Goal: Task Accomplishment & Management: Manage account settings

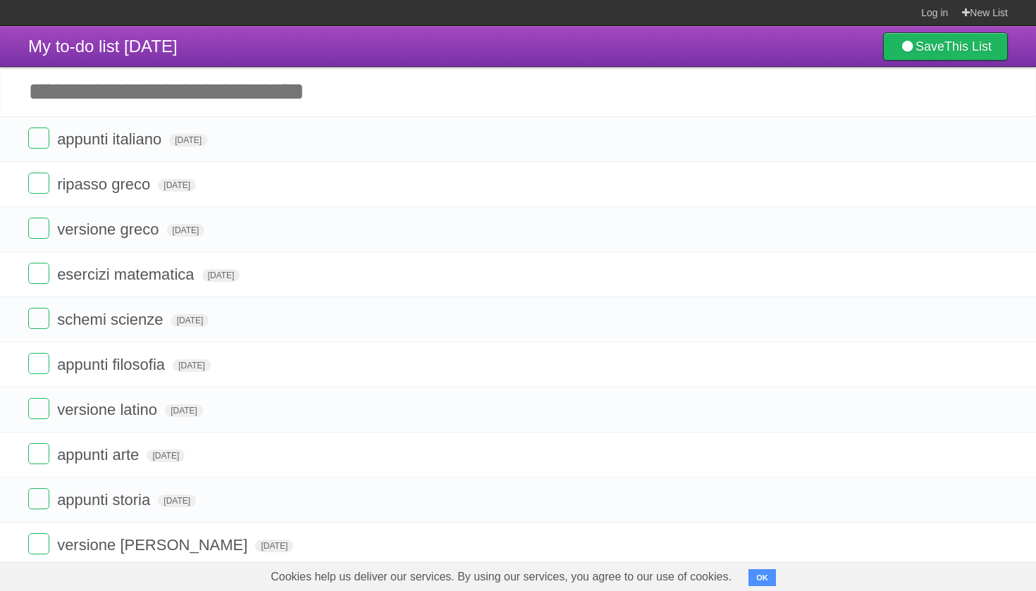
click at [42, 232] on label at bounding box center [38, 228] width 21 height 21
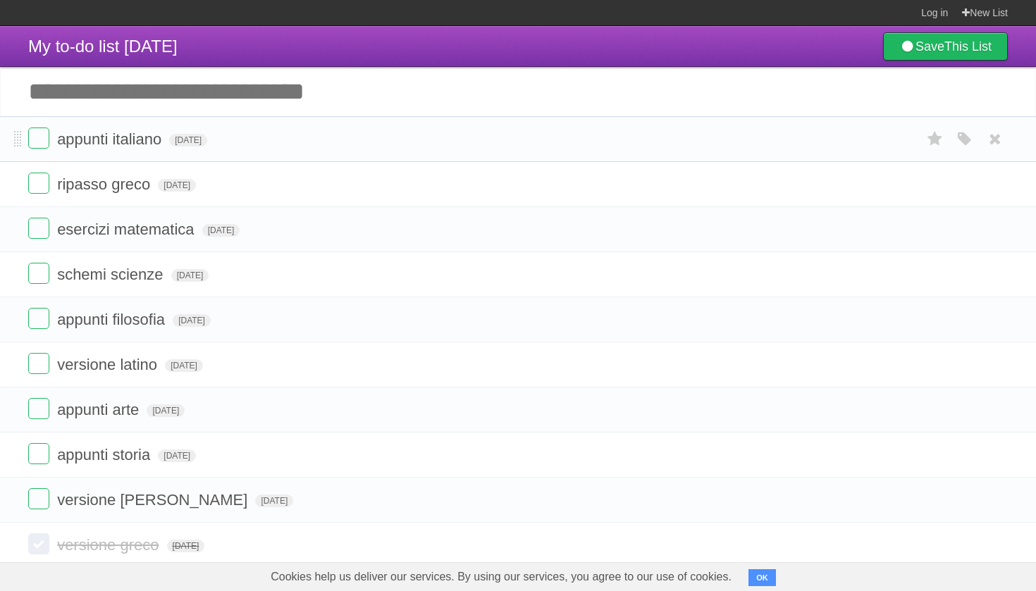
click at [219, 151] on form "appunti italiano [DATE] White Red Blue Green Purple Orange" at bounding box center [517, 139] width 979 height 23
click at [207, 143] on span "[DATE]" at bounding box center [188, 140] width 38 height 13
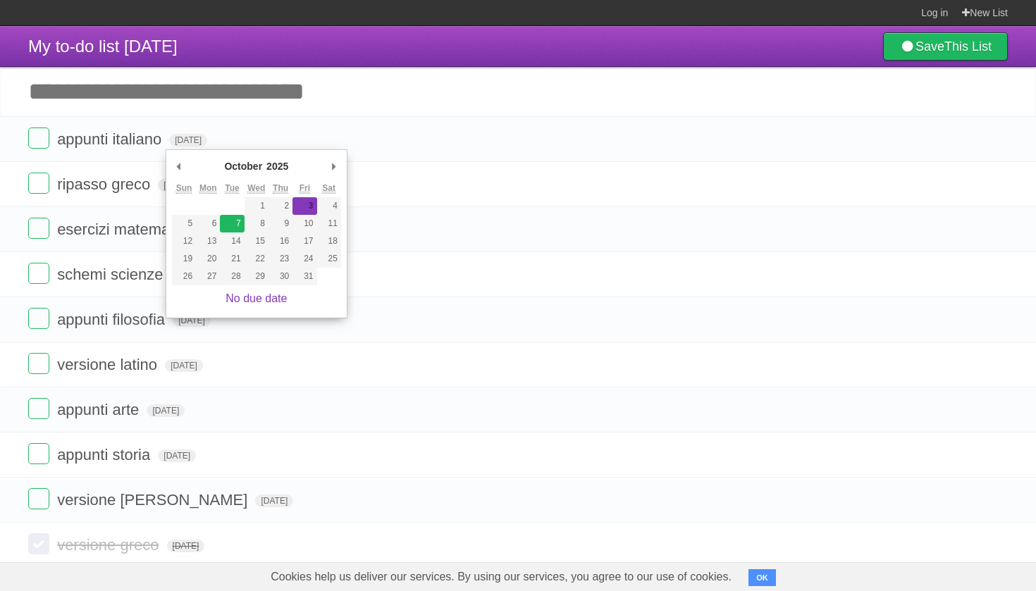
type span "[DATE]"
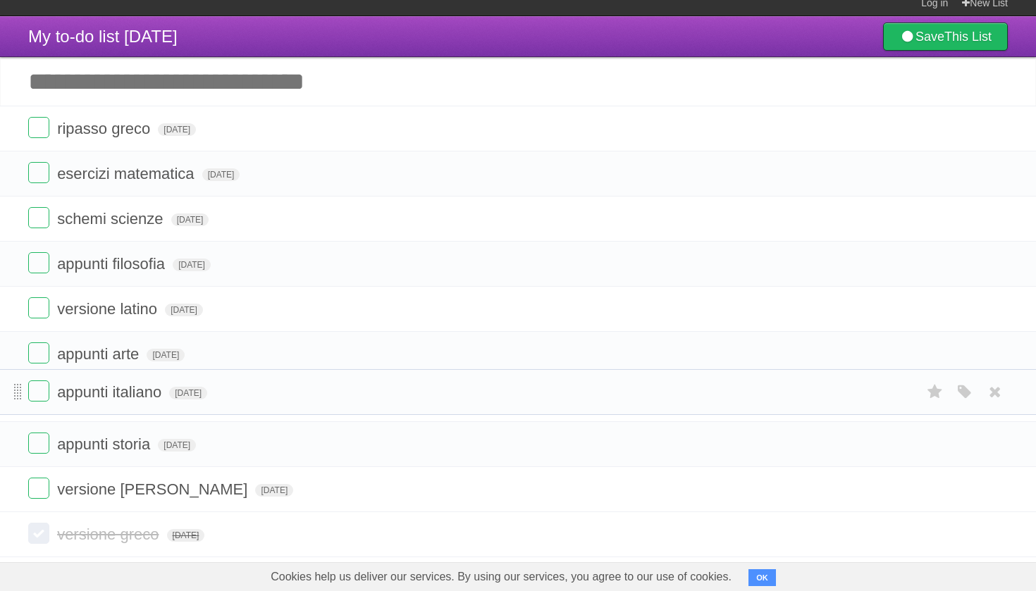
drag, startPoint x: 18, startPoint y: 141, endPoint x: 18, endPoint y: 395, distance: 254.4
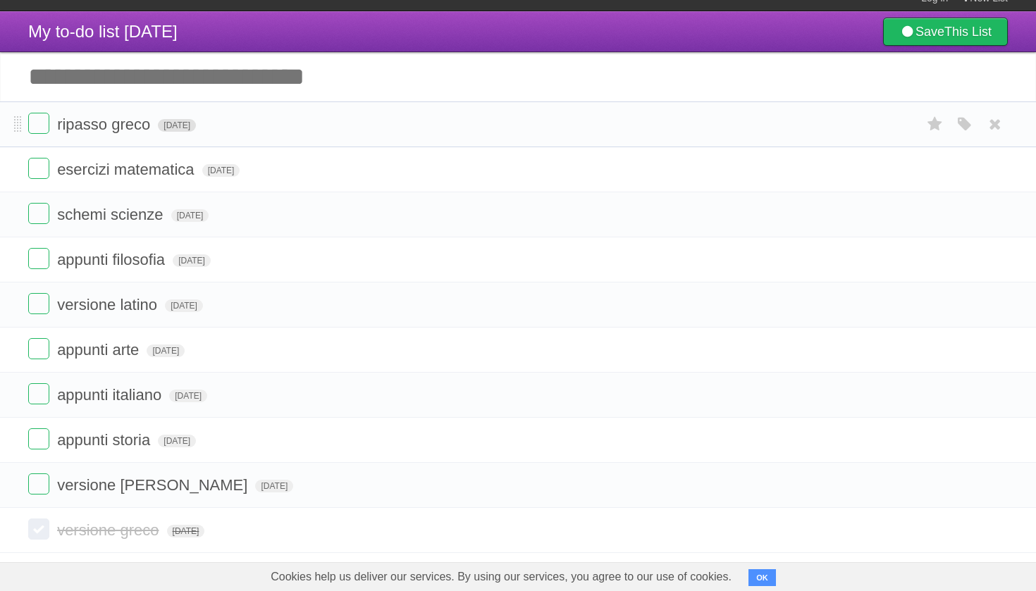
click at [187, 132] on span "[DATE]" at bounding box center [177, 125] width 38 height 13
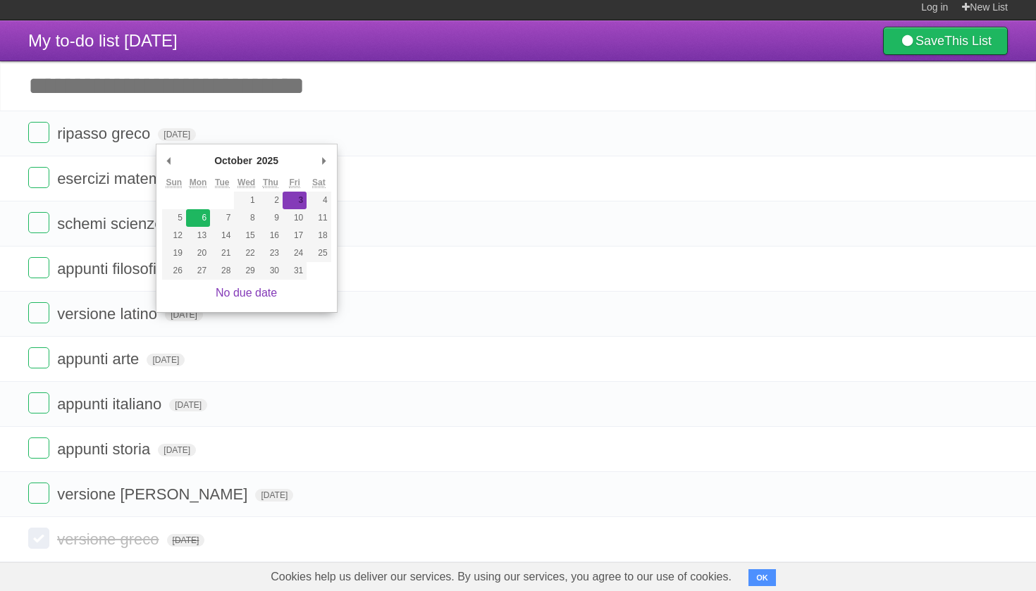
scroll to position [6, 0]
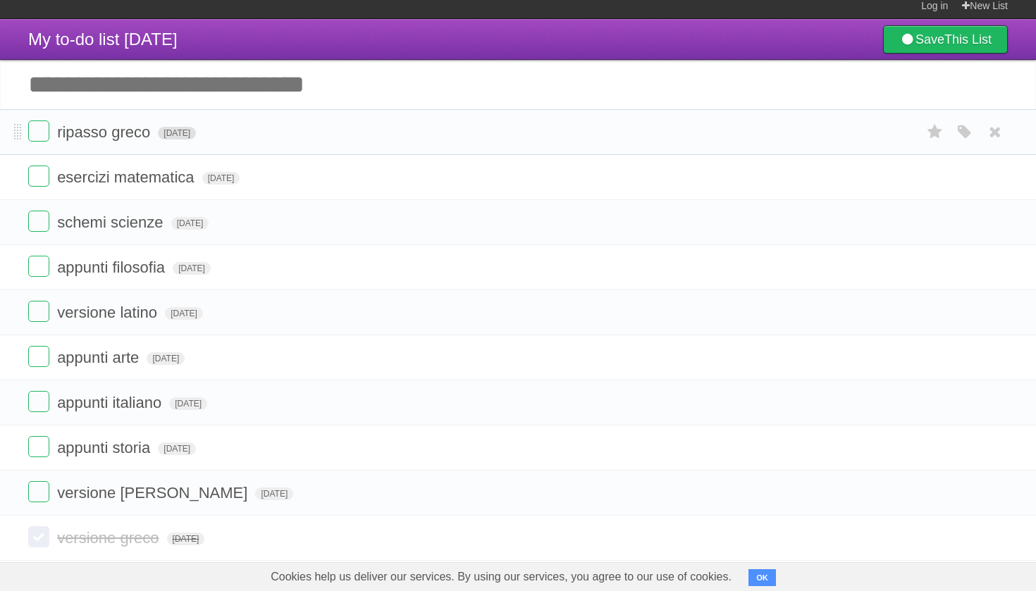
click at [180, 138] on span "[DATE]" at bounding box center [177, 133] width 38 height 13
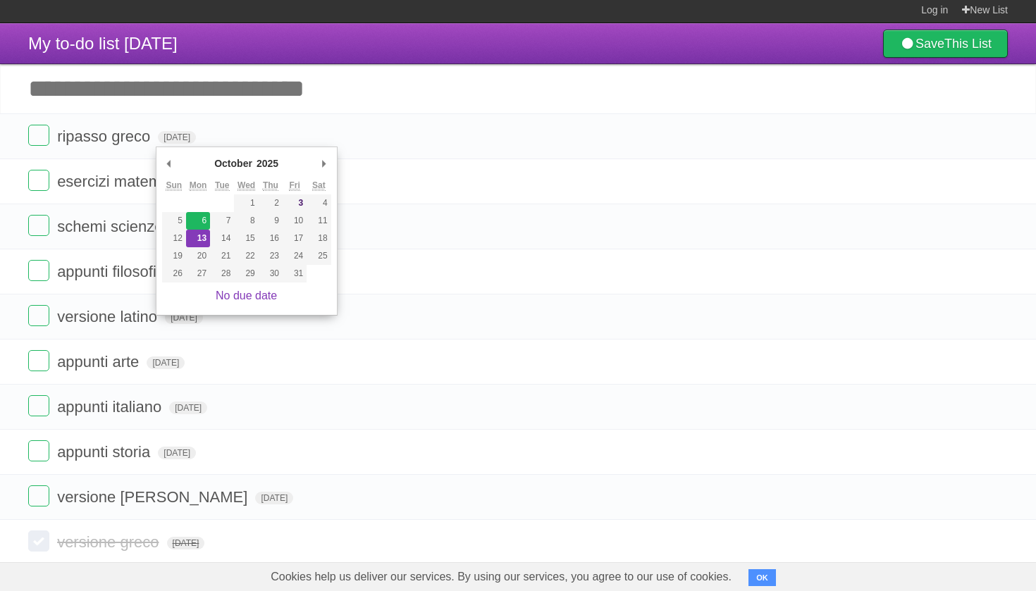
type span "[DATE]"
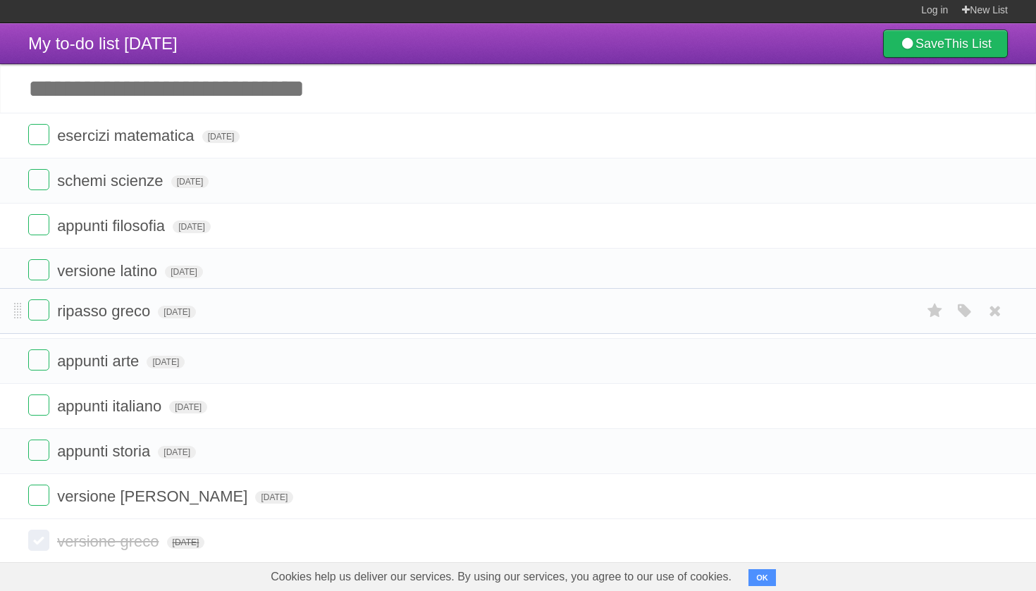
drag, startPoint x: 19, startPoint y: 140, endPoint x: 0, endPoint y: 310, distance: 171.6
click at [101, 97] on input "Add another task" at bounding box center [518, 88] width 1036 height 49
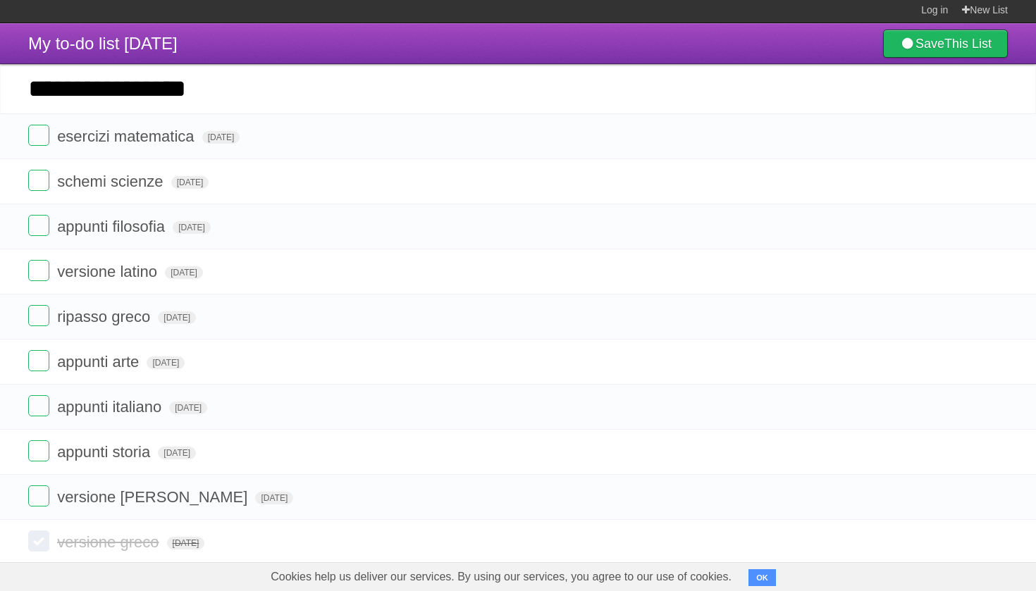
type input "**********"
click input "*********" at bounding box center [0, 0] width 0 height 0
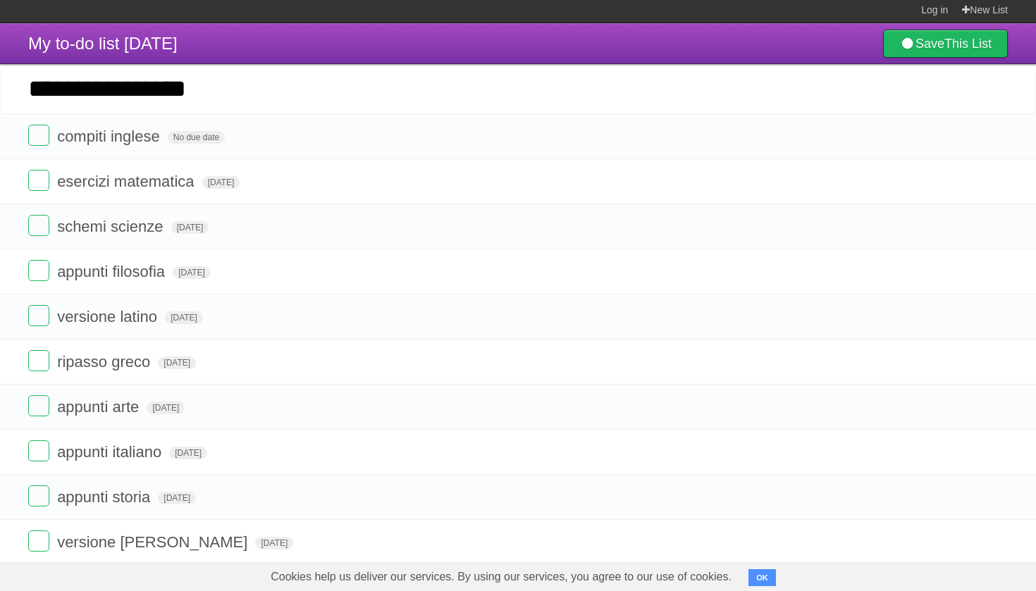
type input "**********"
click input "*********" at bounding box center [0, 0] width 0 height 0
type input "**********"
click input "*********" at bounding box center [0, 0] width 0 height 0
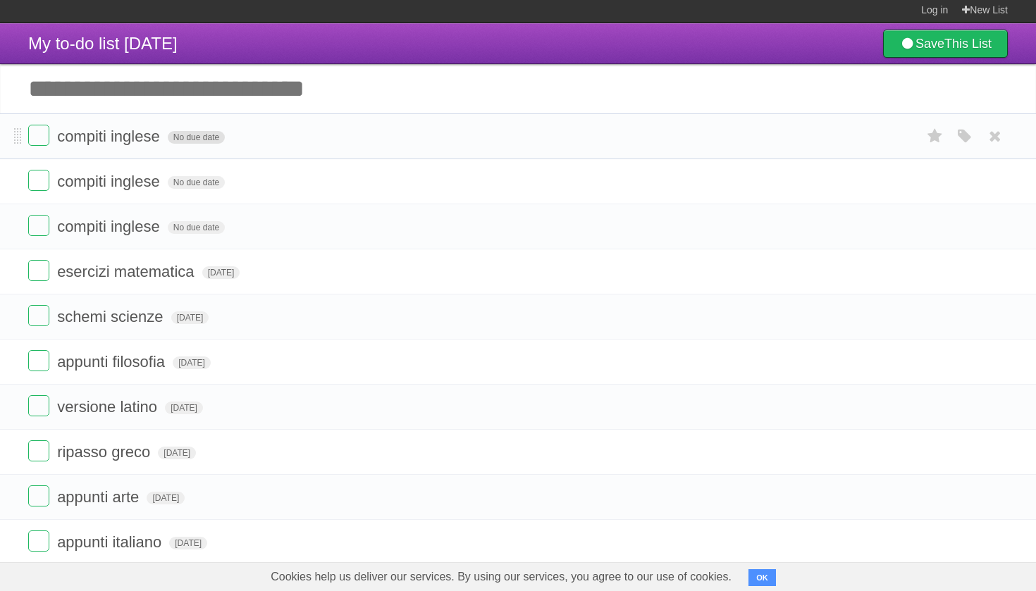
click at [179, 144] on span "No due date" at bounding box center [196, 137] width 57 height 13
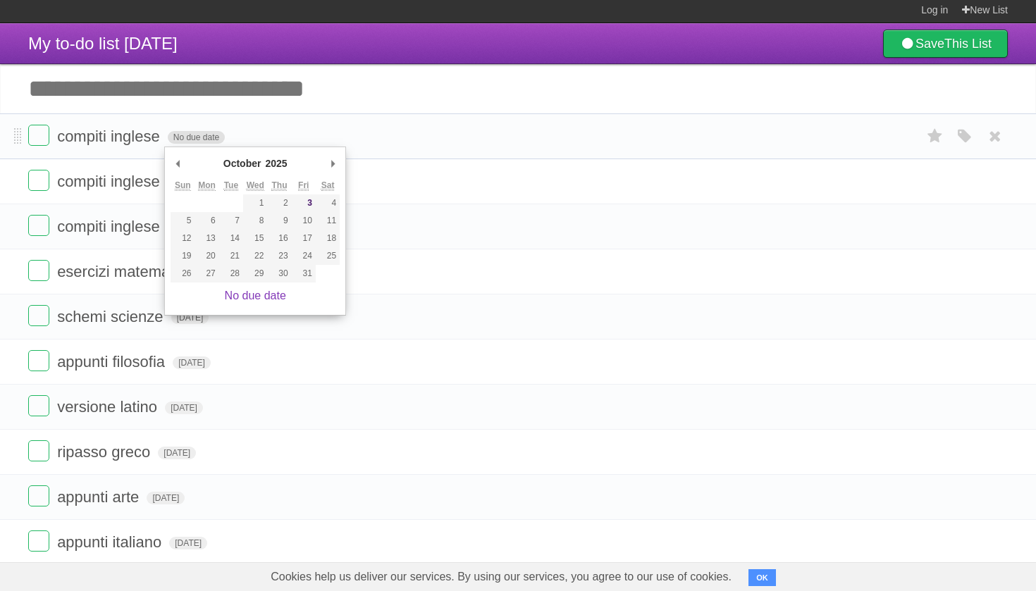
scroll to position [0, 0]
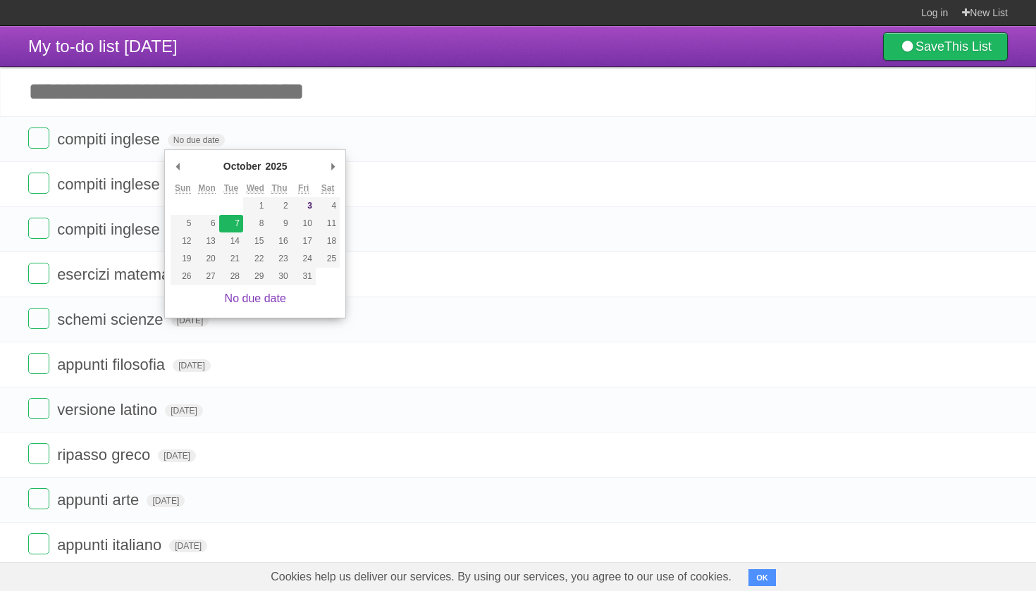
type span "[DATE]"
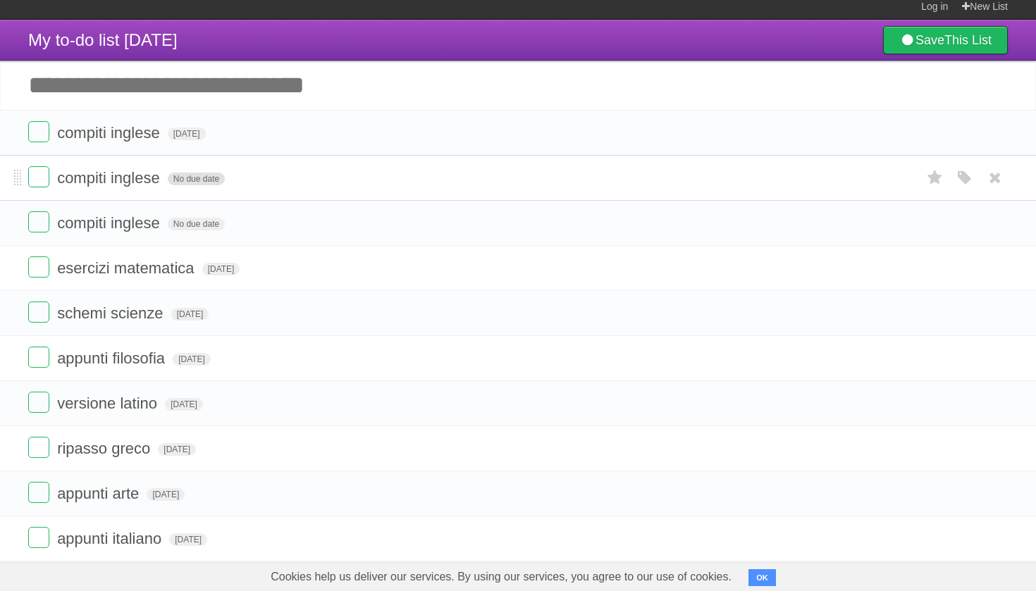
scroll to position [13, 1]
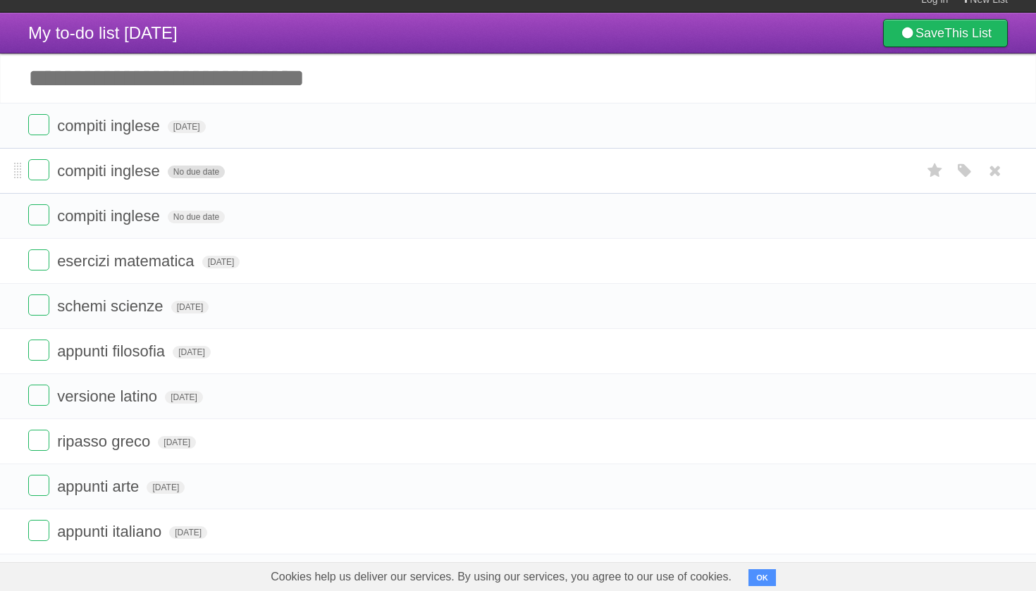
click at [195, 178] on span "No due date" at bounding box center [196, 172] width 57 height 13
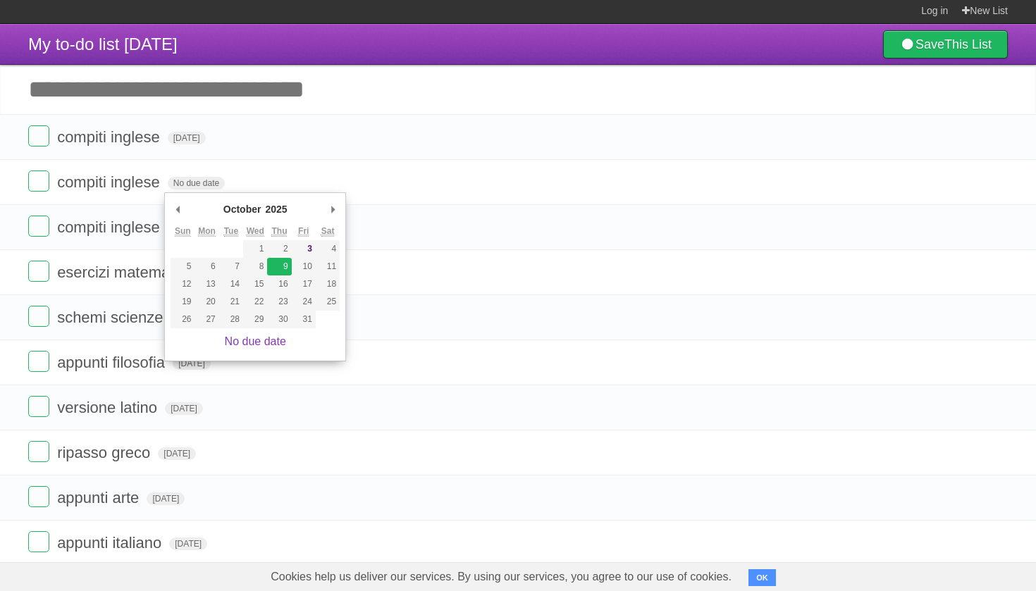
scroll to position [0, 1]
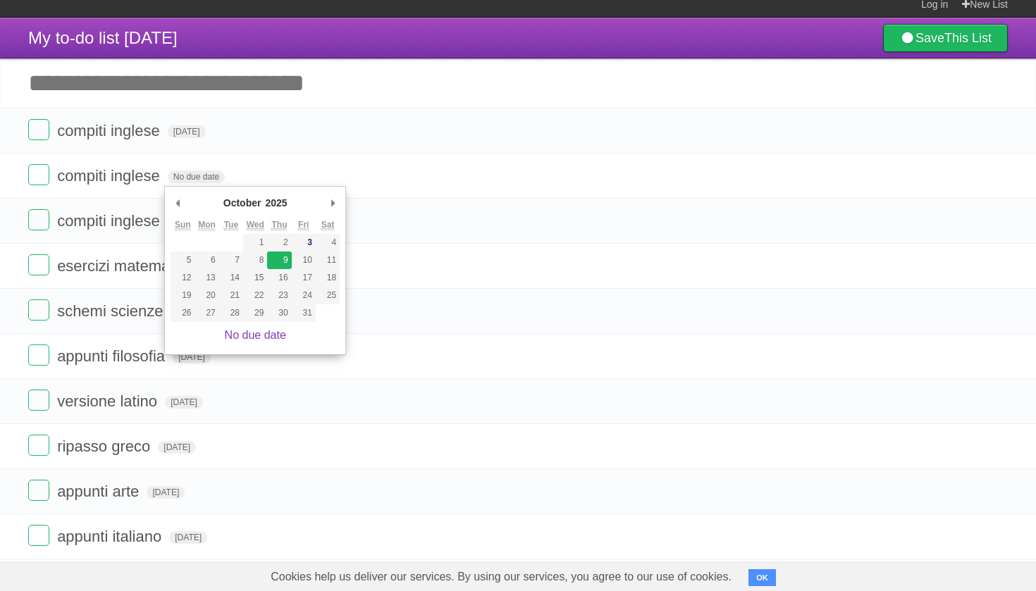
type span "[DATE]"
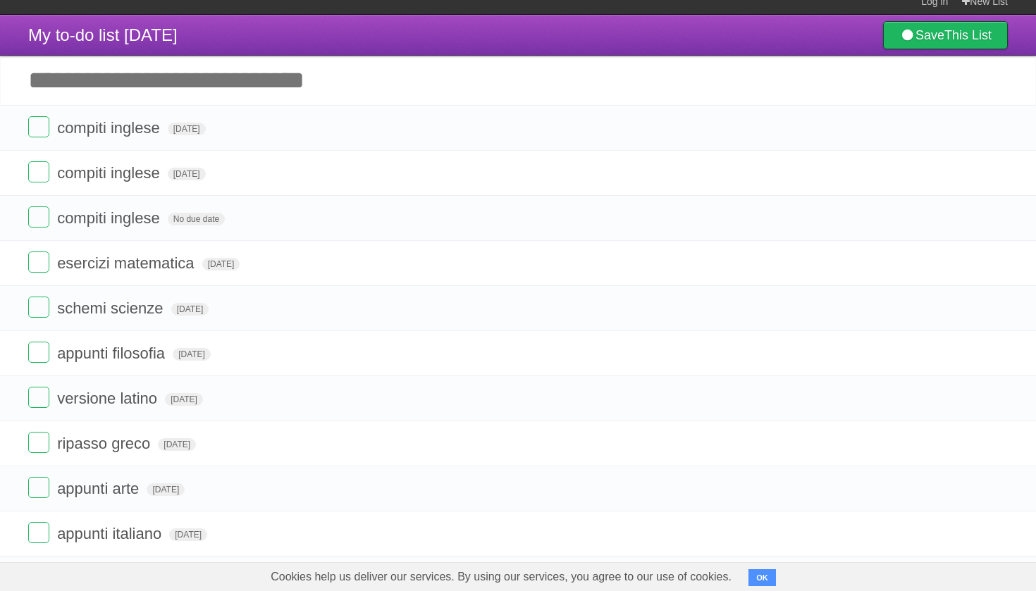
scroll to position [4, 1]
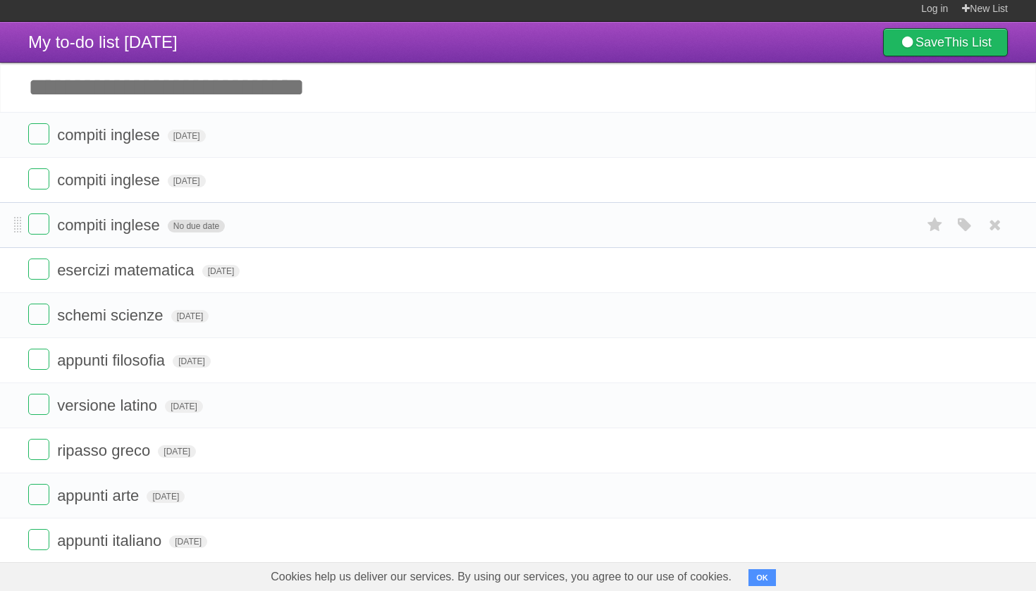
click at [195, 230] on span "No due date" at bounding box center [196, 226] width 57 height 13
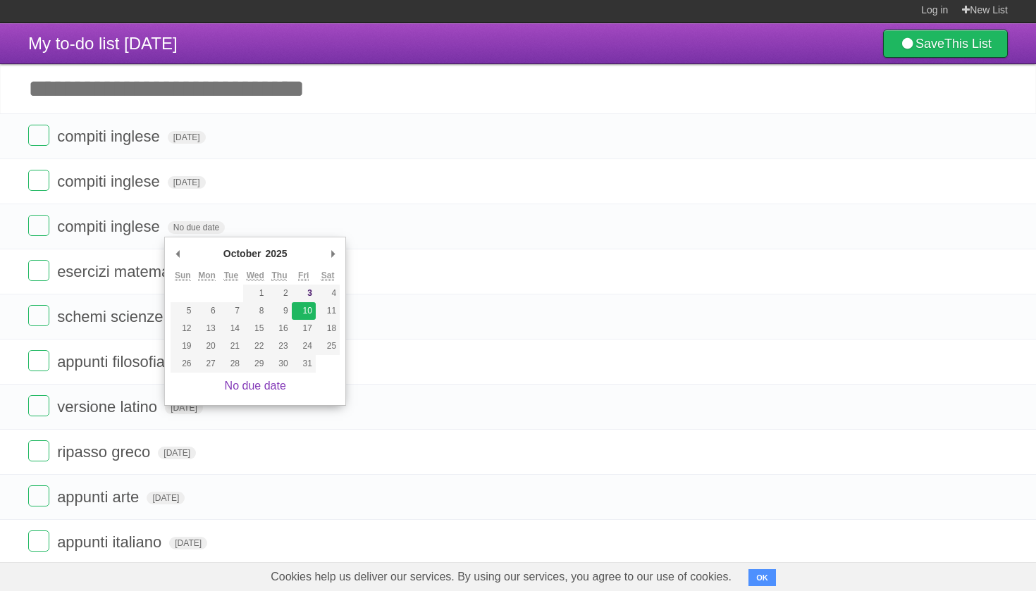
scroll to position [0, 0]
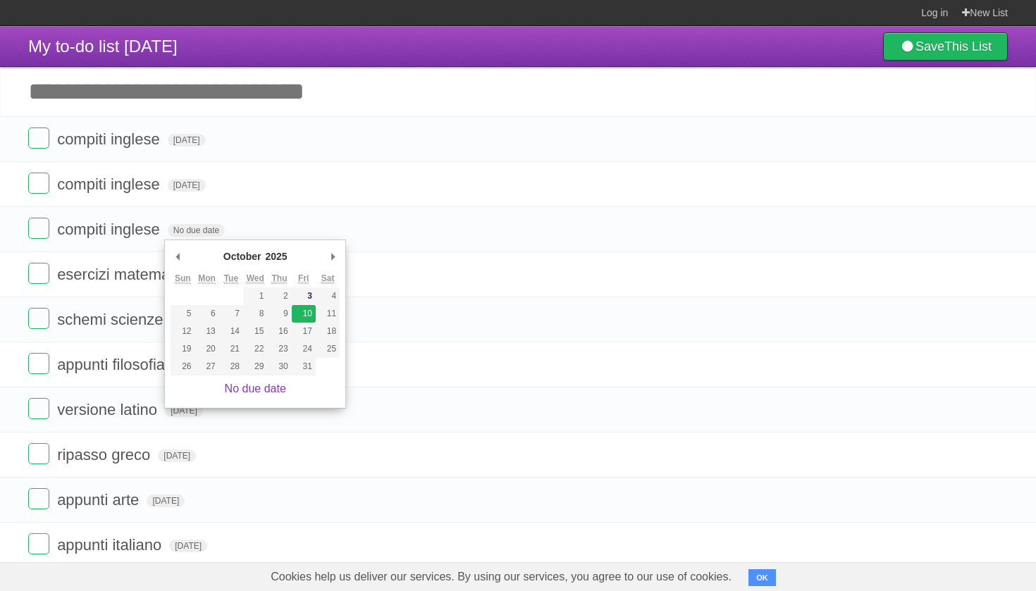
type span "[DATE]"
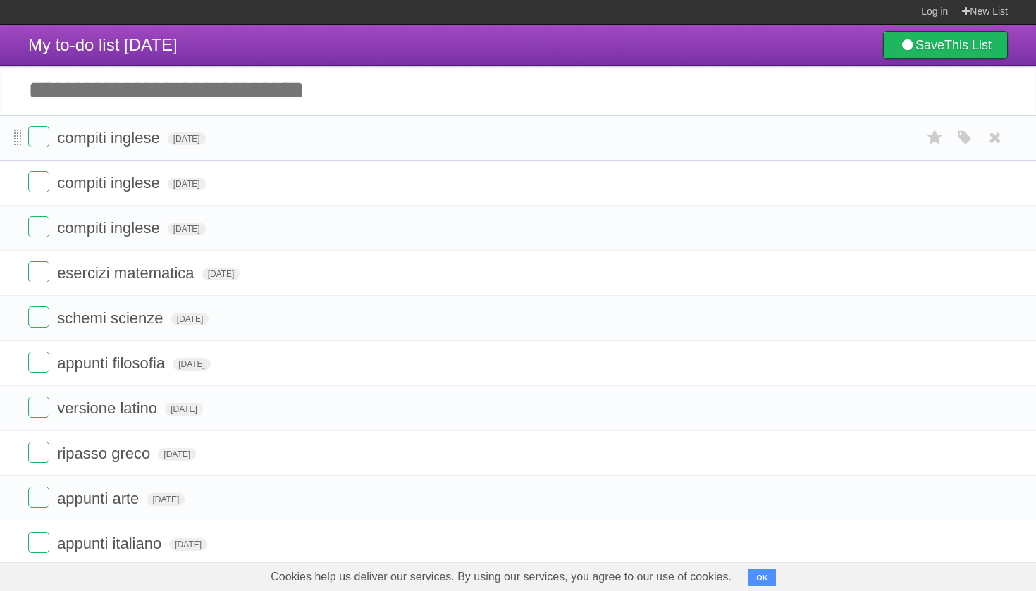
scroll to position [8, 1]
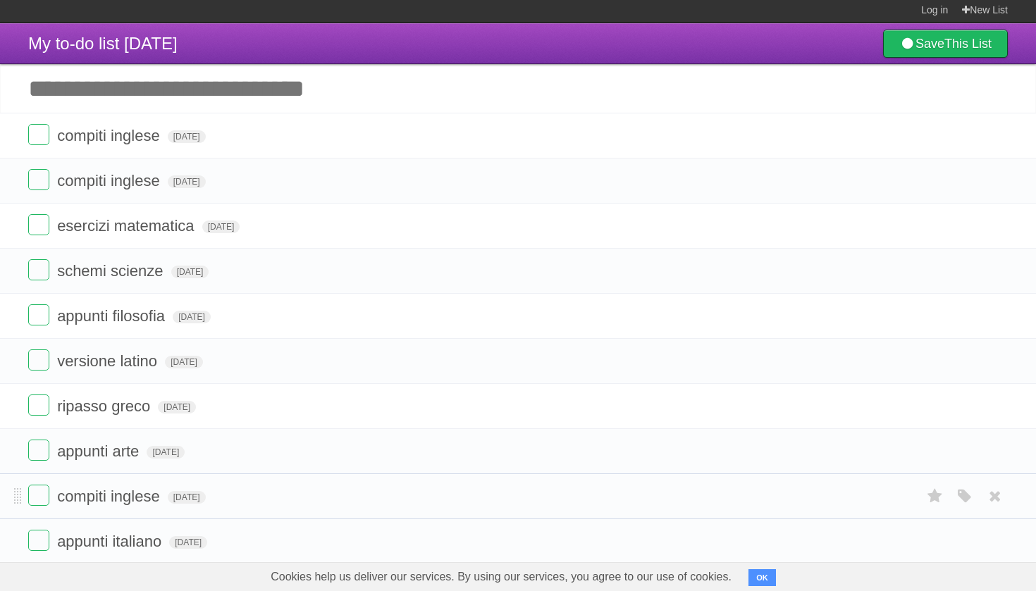
drag, startPoint x: 17, startPoint y: 141, endPoint x: 25, endPoint y: 493, distance: 351.7
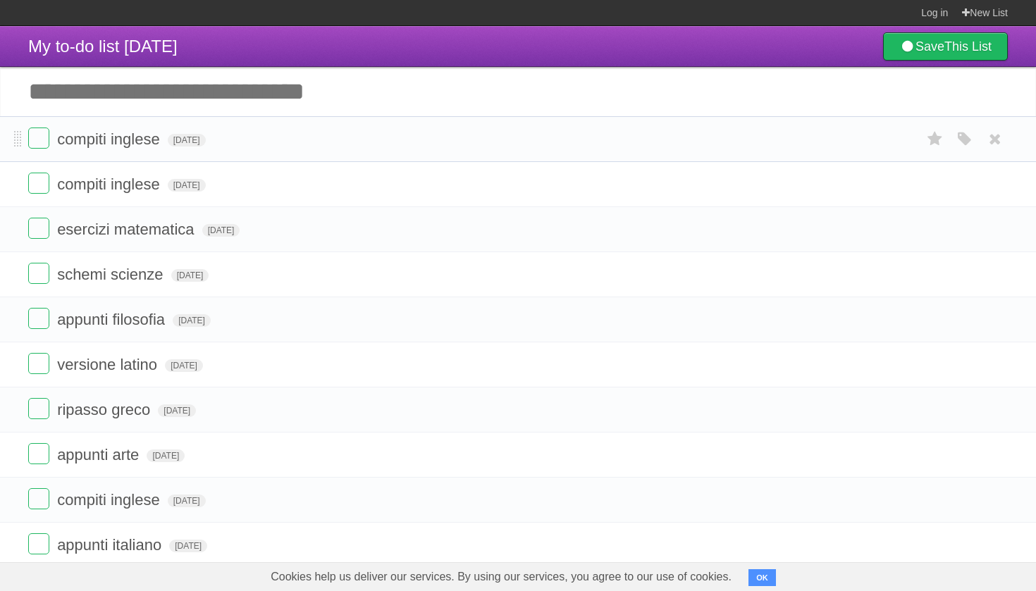
scroll to position [6, 0]
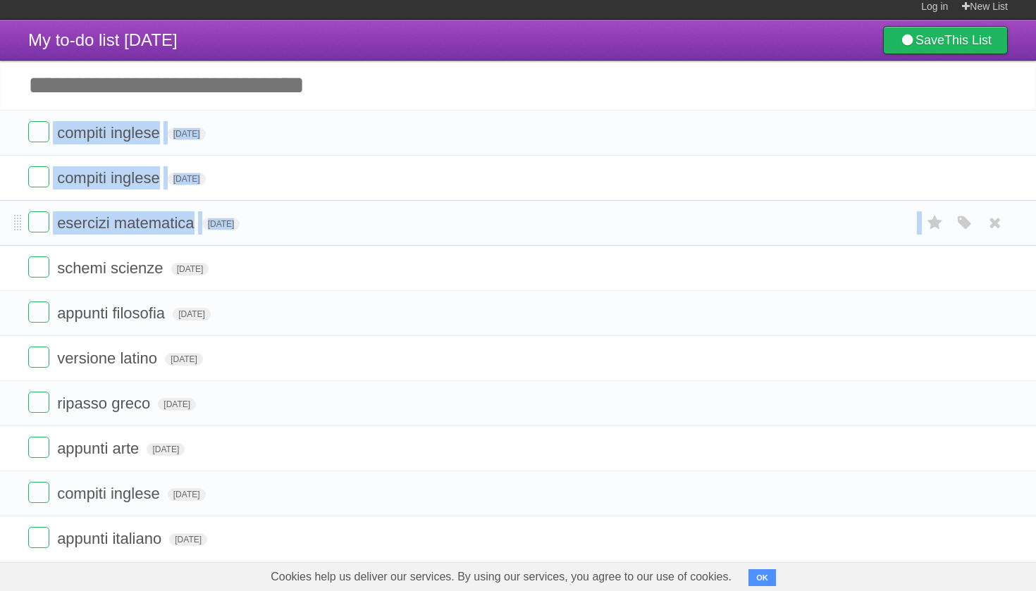
drag, startPoint x: 13, startPoint y: 140, endPoint x: 62, endPoint y: 204, distance: 80.5
click at [47, 259] on ul "compiti inglese [DATE] White Red Blue Green Purple Orange compiti inglese [DATE…" at bounding box center [518, 381] width 1036 height 542
click at [17, 135] on span at bounding box center [18, 133] width 8 height 17
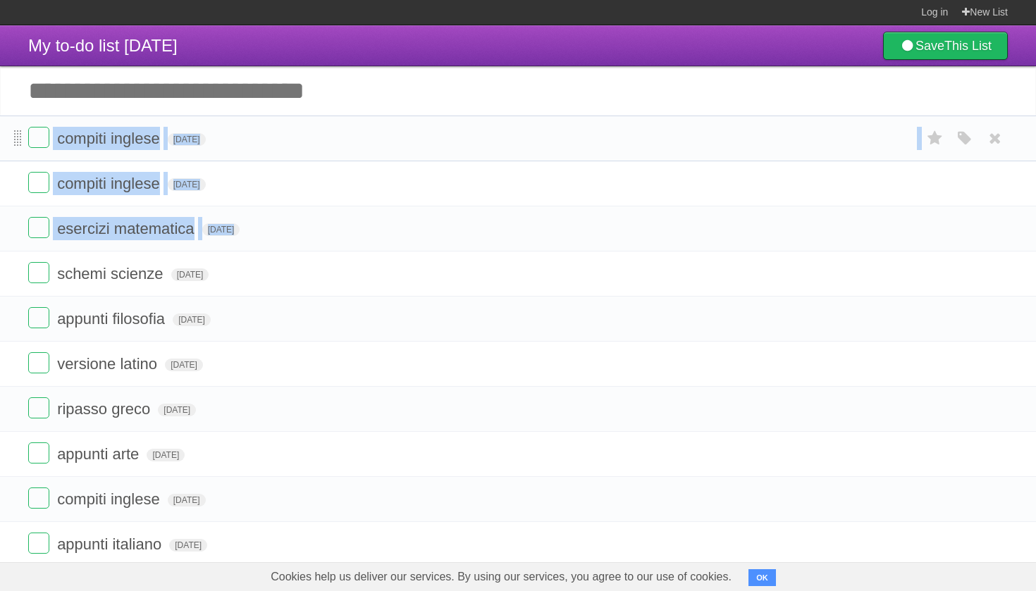
click at [17, 135] on span at bounding box center [18, 138] width 8 height 17
click at [290, 154] on li "compiti inglese [DATE] White Red Blue Green Purple Orange" at bounding box center [518, 139] width 1036 height 46
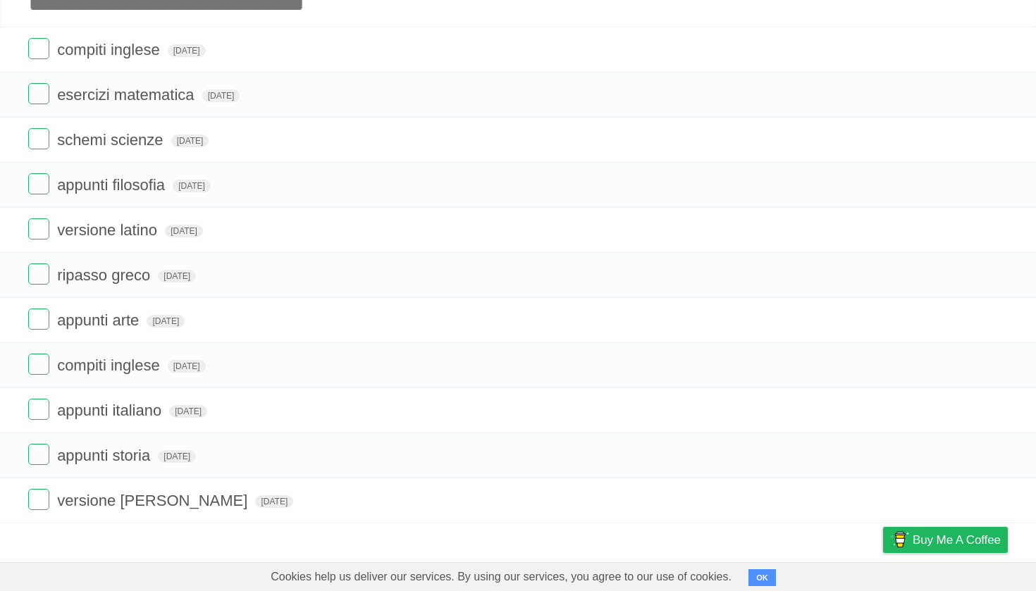
scroll to position [159, 0]
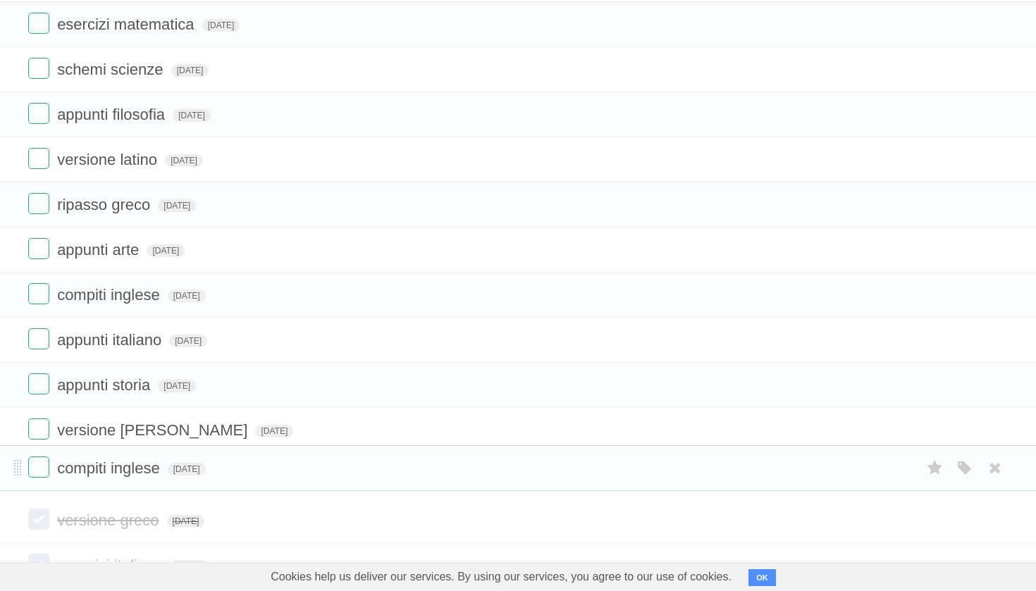
drag, startPoint x: 19, startPoint y: 140, endPoint x: 10, endPoint y: 467, distance: 327.8
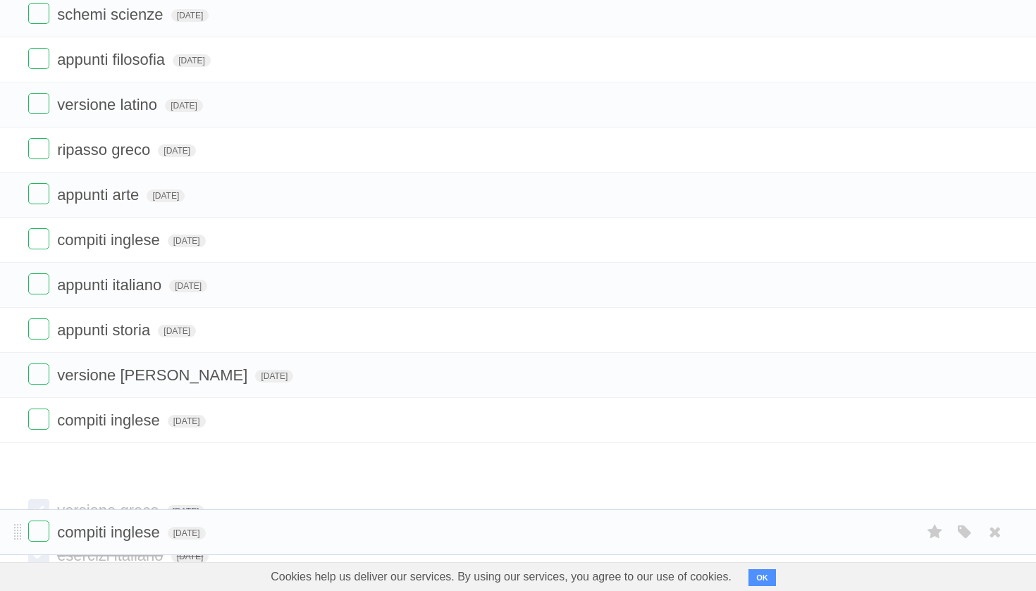
scroll to position [197, 0]
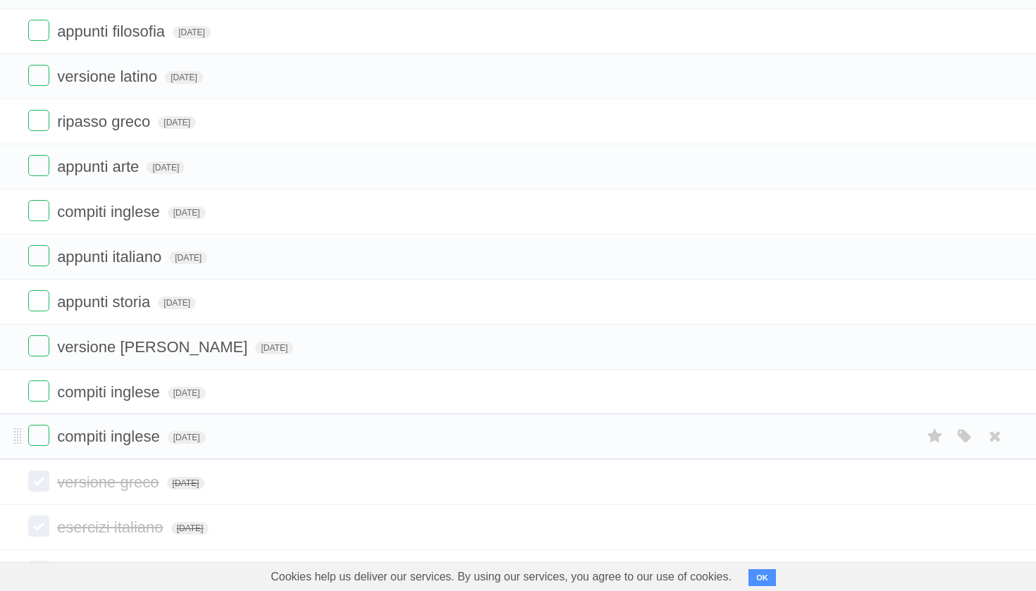
drag, startPoint x: 16, startPoint y: 144, endPoint x: 2, endPoint y: 438, distance: 294.8
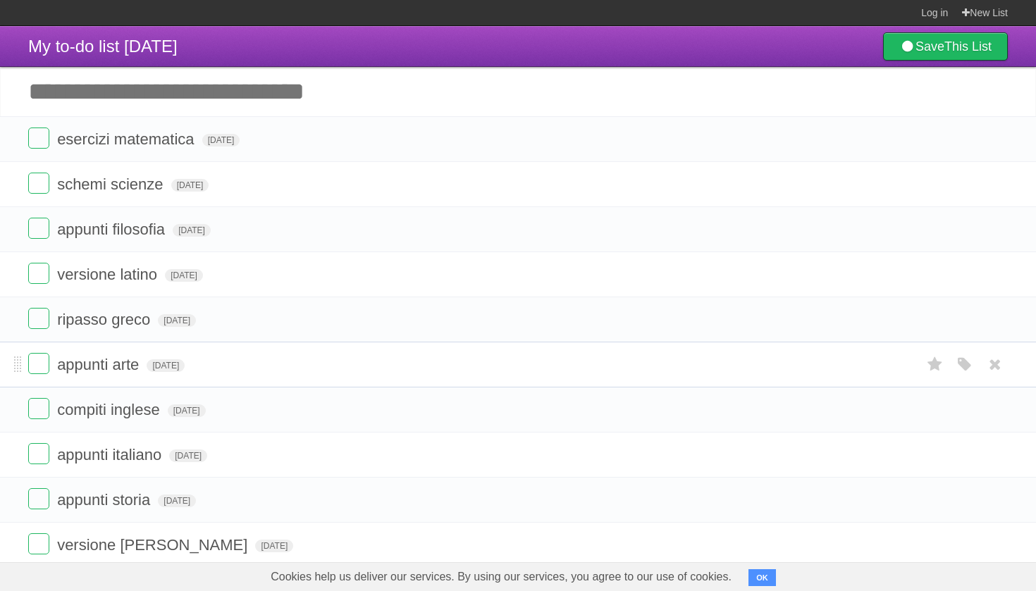
scroll to position [0, 0]
click at [112, 101] on input "Add another task" at bounding box center [518, 91] width 1036 height 49
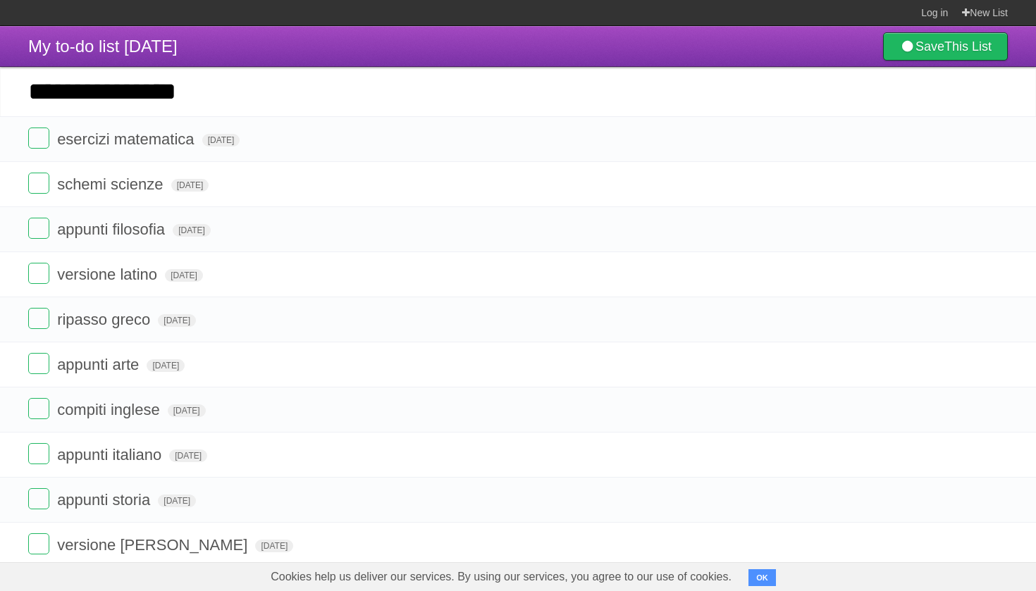
type input "**********"
click input "*********" at bounding box center [0, 0] width 0 height 0
type input "**********"
click input "*********" at bounding box center [0, 0] width 0 height 0
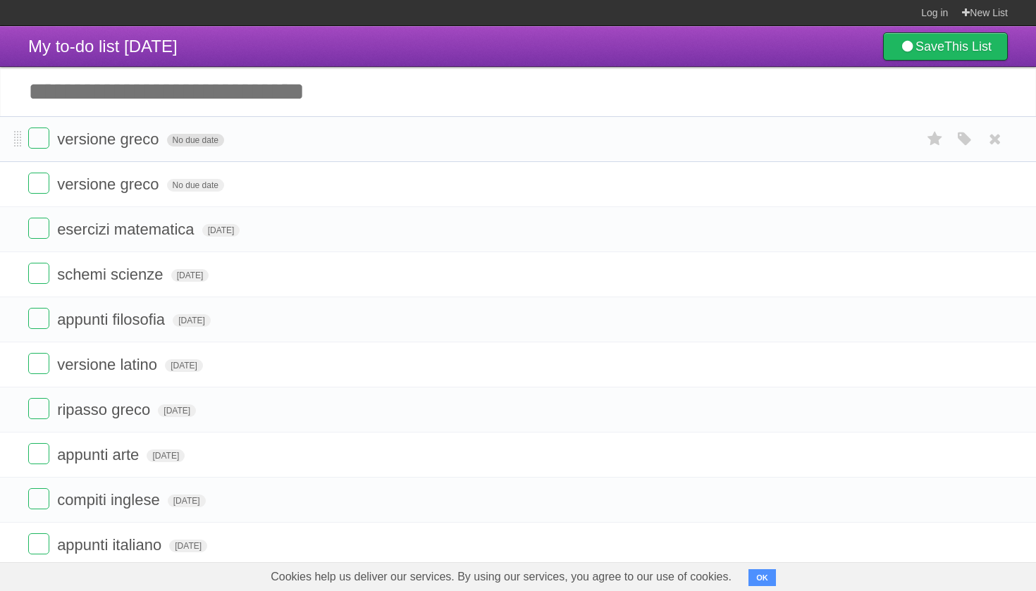
click at [197, 140] on span "No due date" at bounding box center [195, 140] width 57 height 13
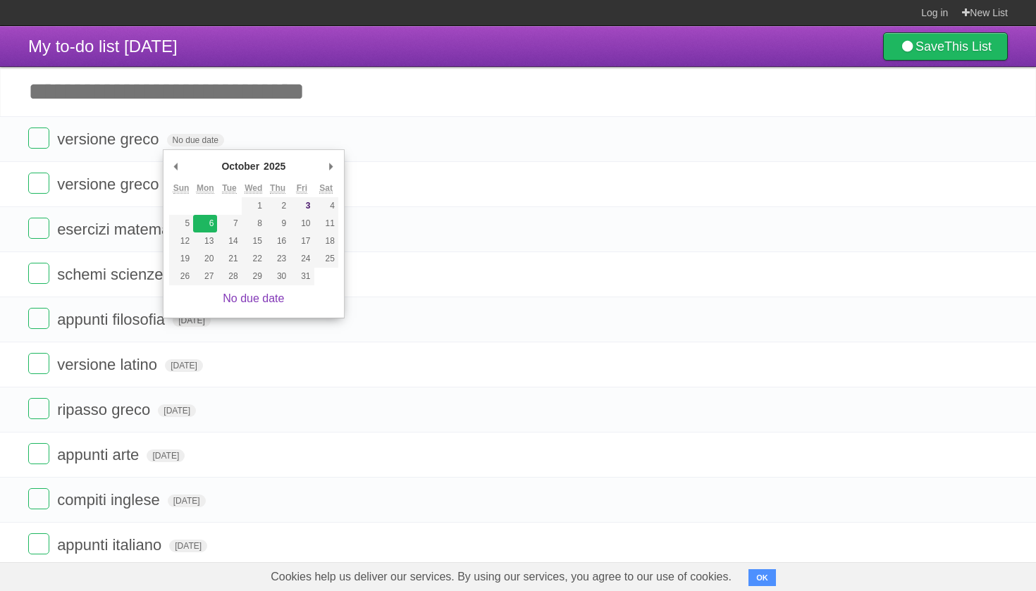
type span "[DATE]"
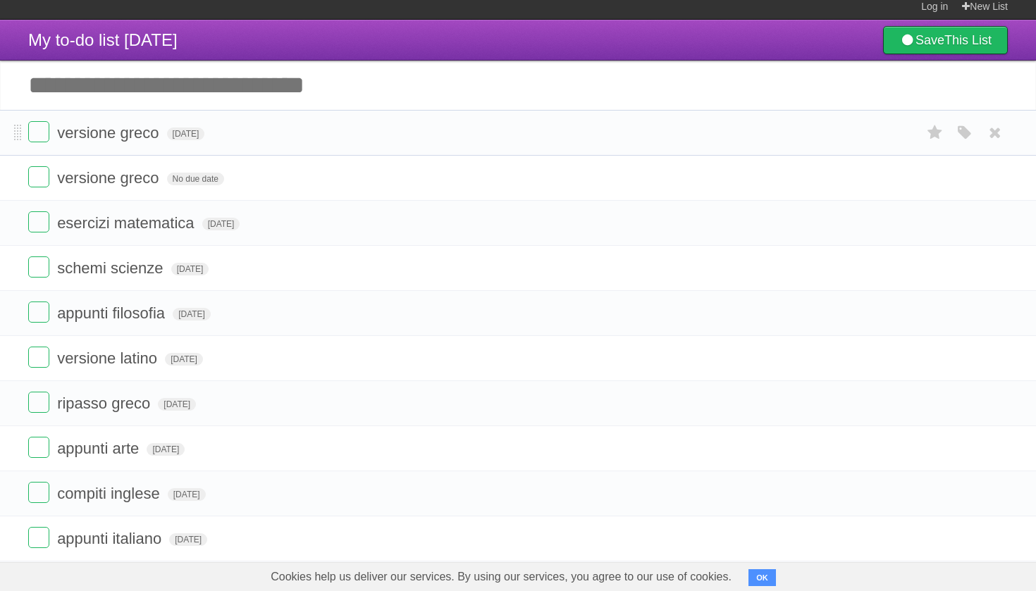
scroll to position [14, 1]
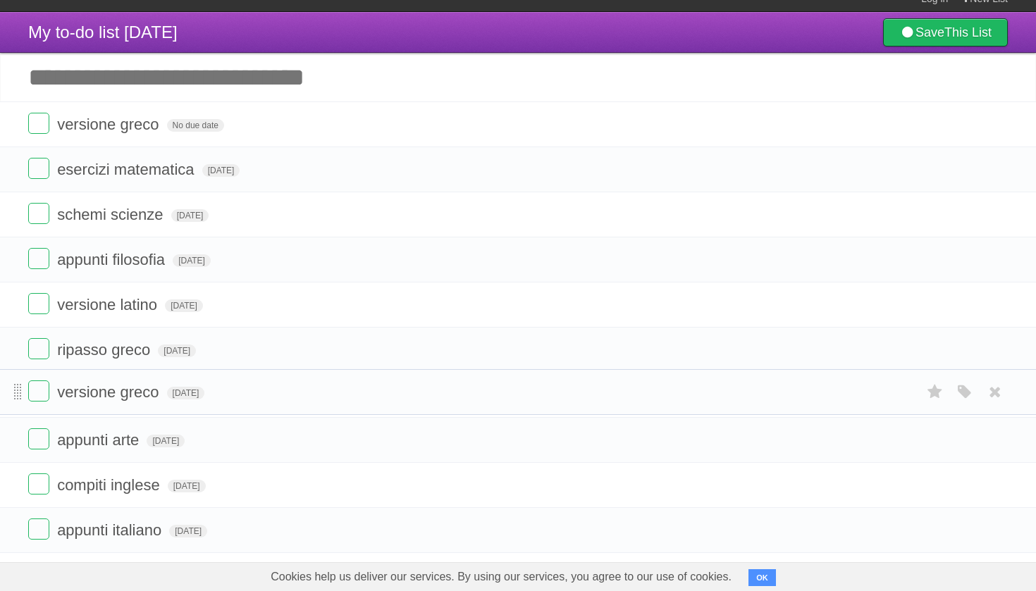
drag, startPoint x: 16, startPoint y: 141, endPoint x: 20, endPoint y: 397, distance: 256.5
click at [197, 131] on span "No due date" at bounding box center [195, 126] width 57 height 13
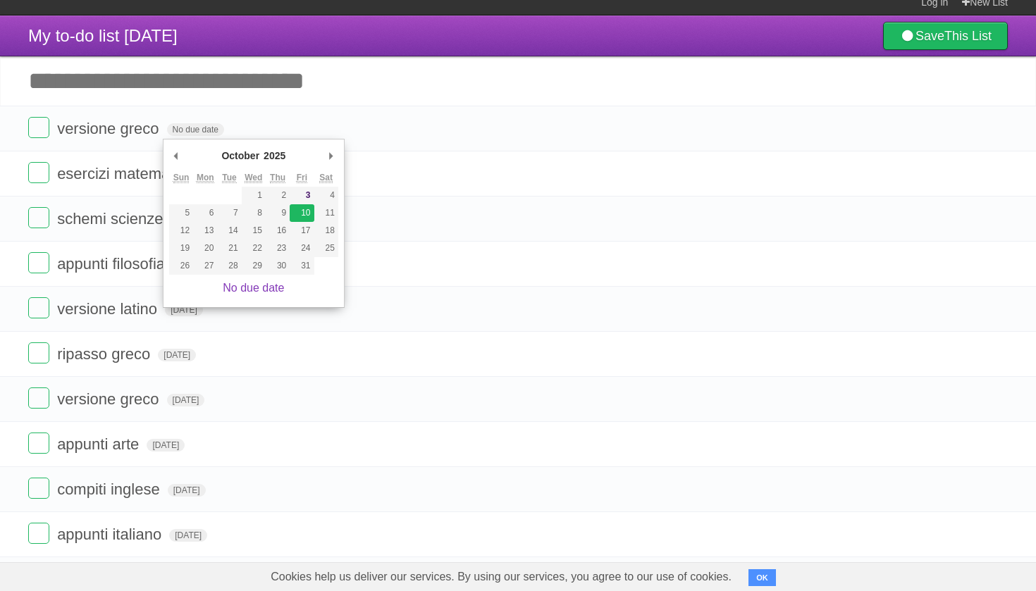
type span "[DATE]"
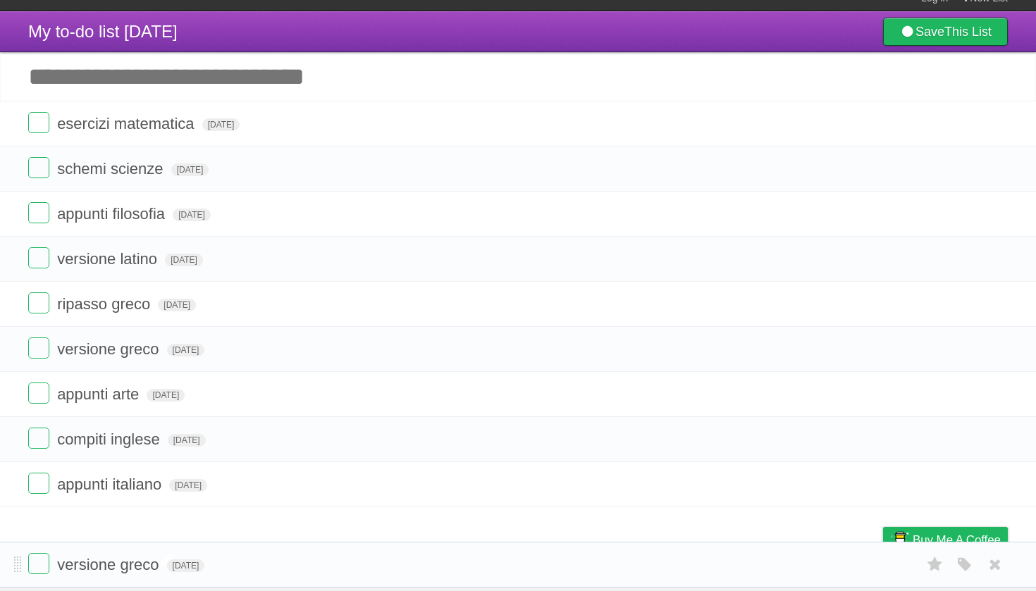
scroll to position [13, 0]
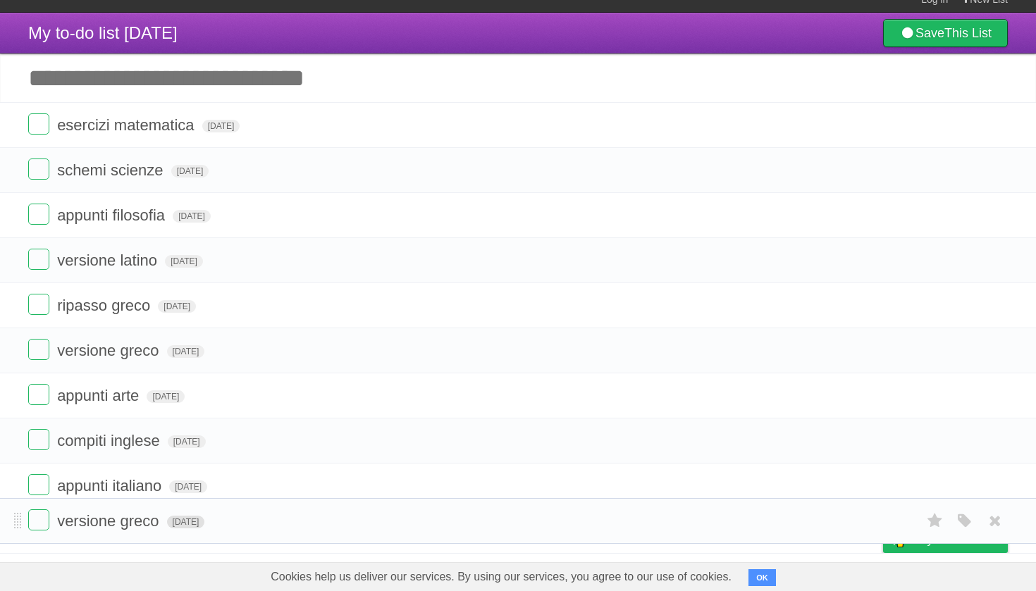
drag, startPoint x: 16, startPoint y: 135, endPoint x: 168, endPoint y: 539, distance: 431.7
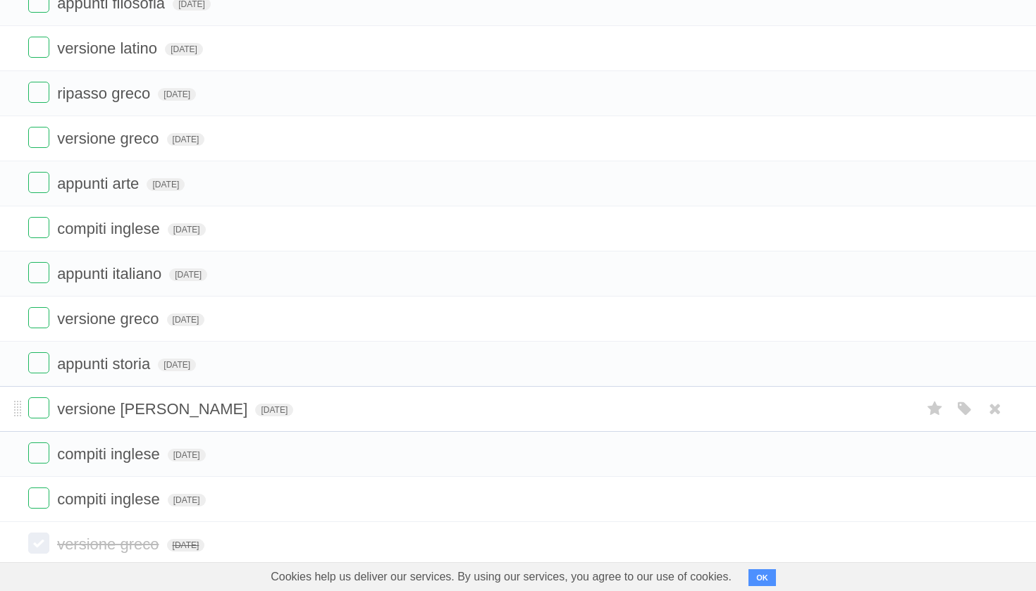
scroll to position [225, 0]
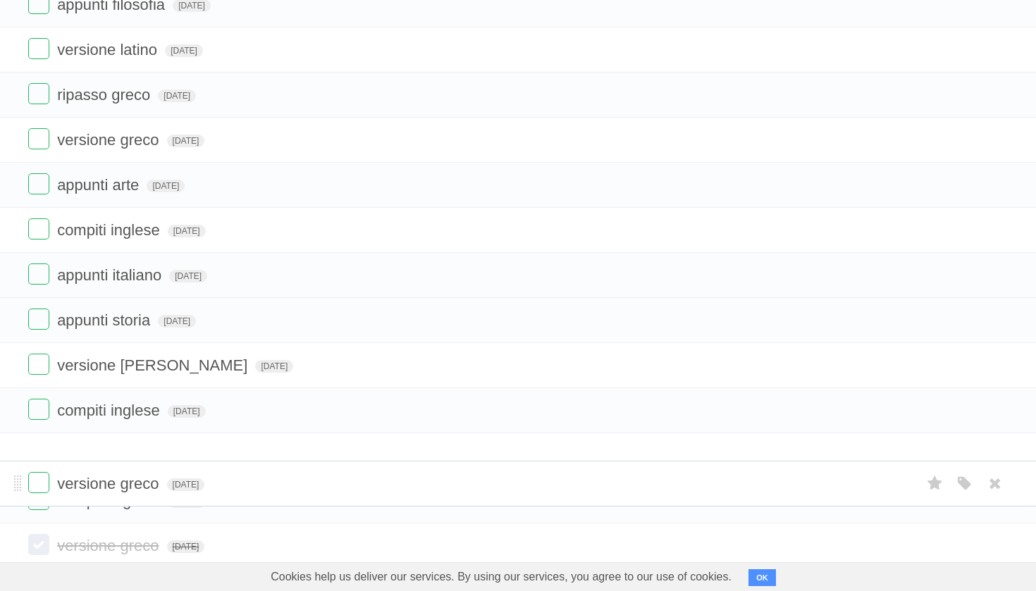
drag, startPoint x: 18, startPoint y: 324, endPoint x: 71, endPoint y: 485, distance: 169.1
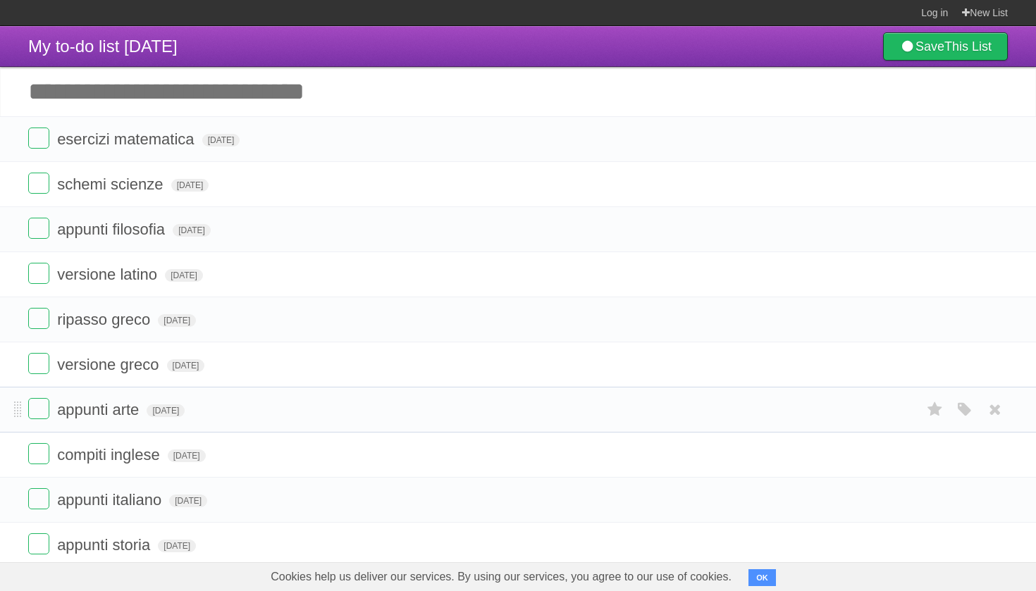
scroll to position [0, 0]
click at [216, 82] on input "Add another task" at bounding box center [518, 91] width 1036 height 49
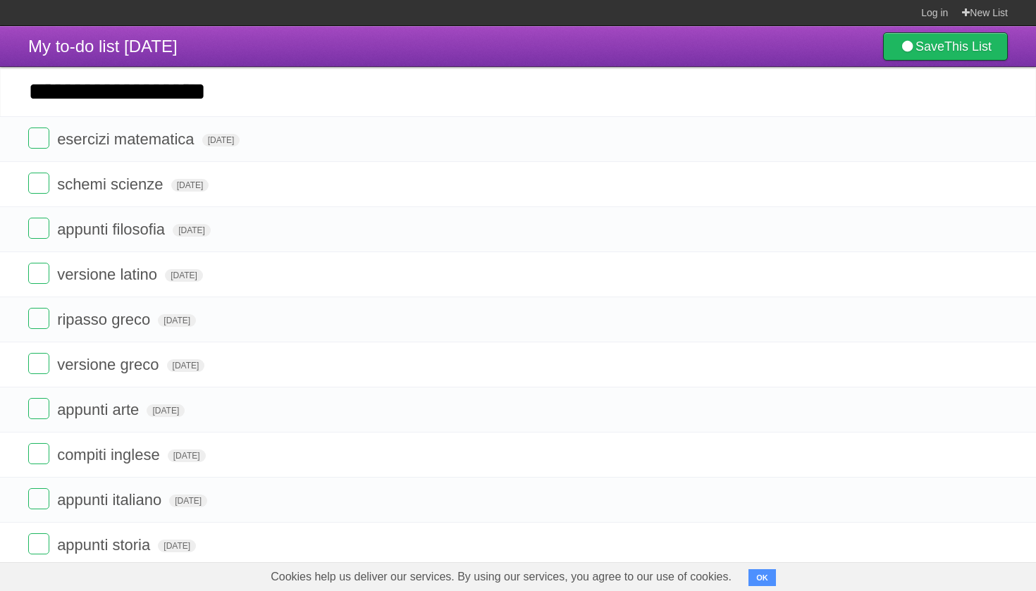
type input "**********"
click input "*********" at bounding box center [0, 0] width 0 height 0
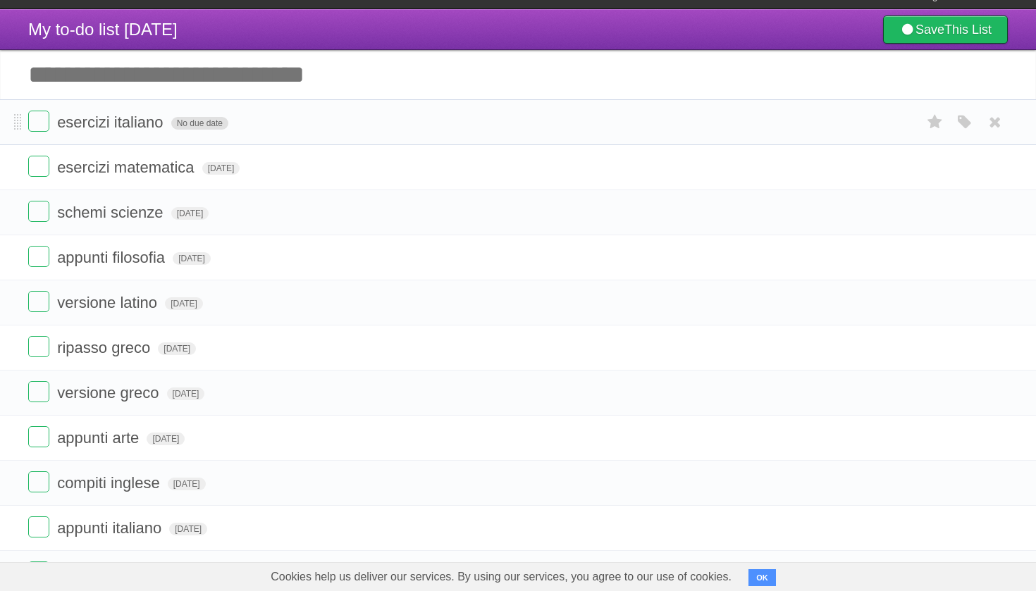
scroll to position [20, 0]
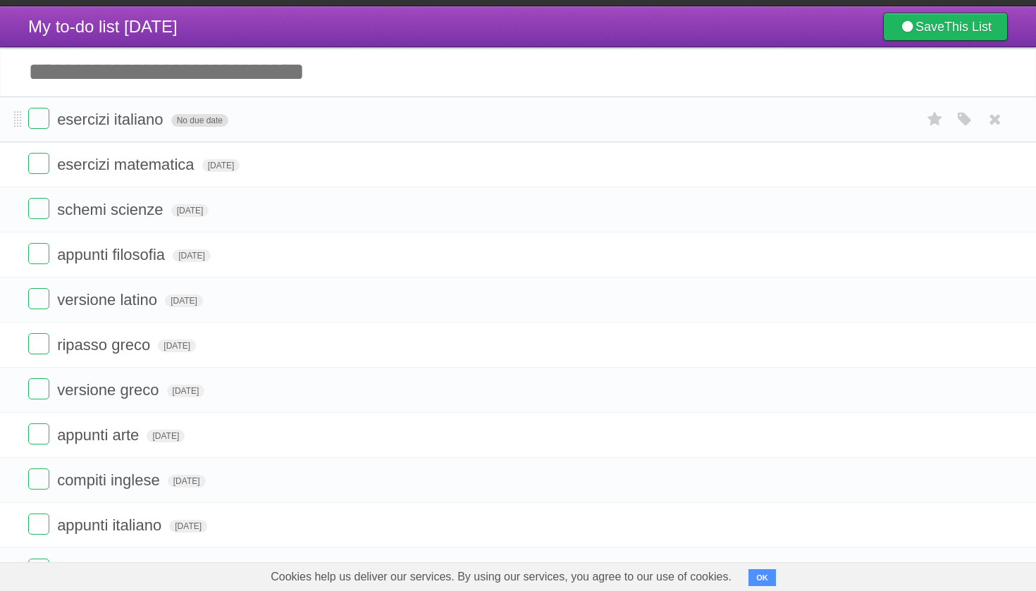
click at [211, 127] on span "No due date" at bounding box center [199, 120] width 57 height 13
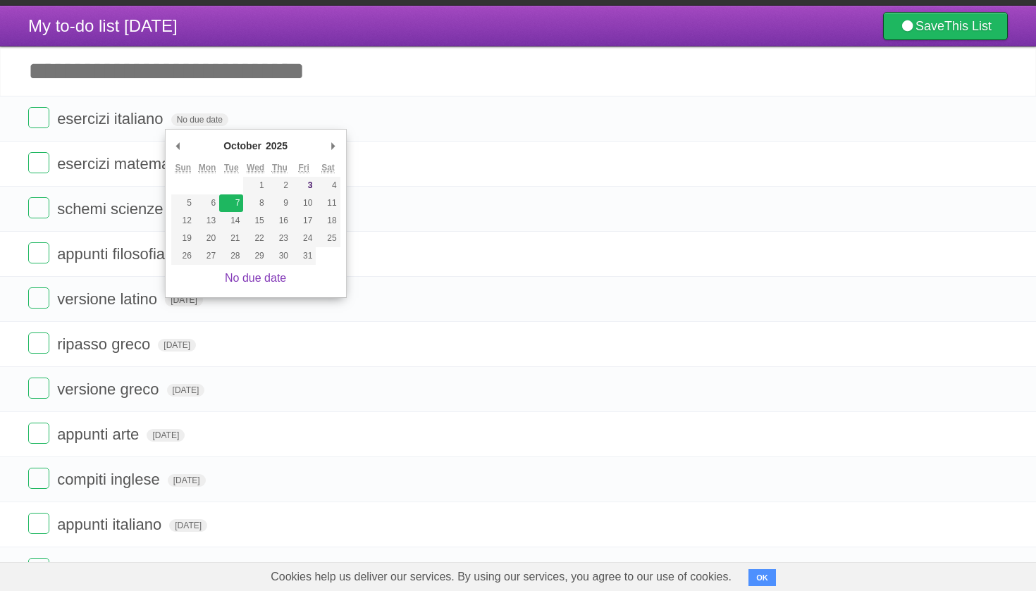
type span "[DATE]"
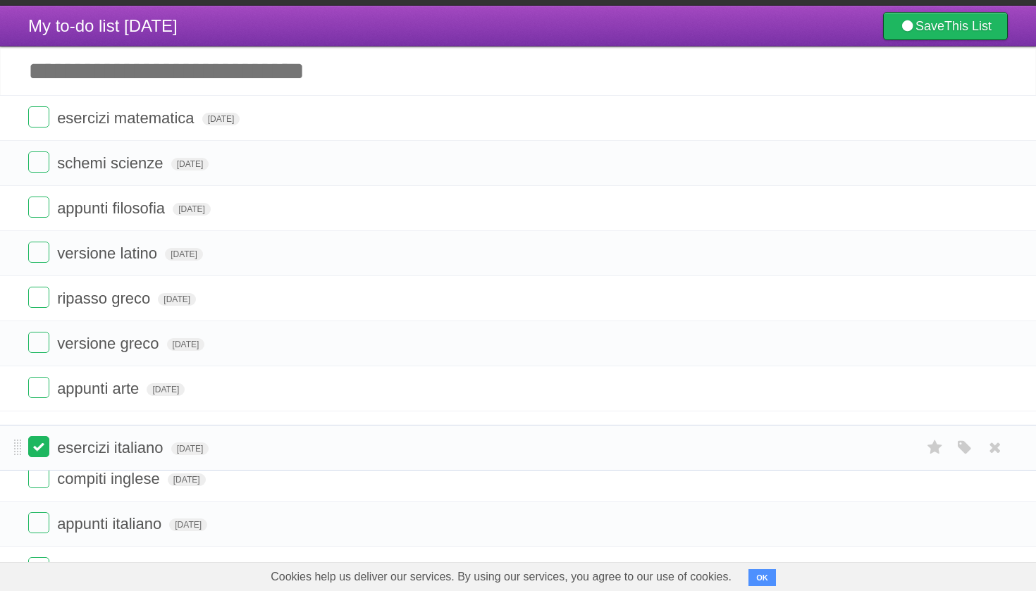
drag, startPoint x: 17, startPoint y: 121, endPoint x: 49, endPoint y: 447, distance: 327.8
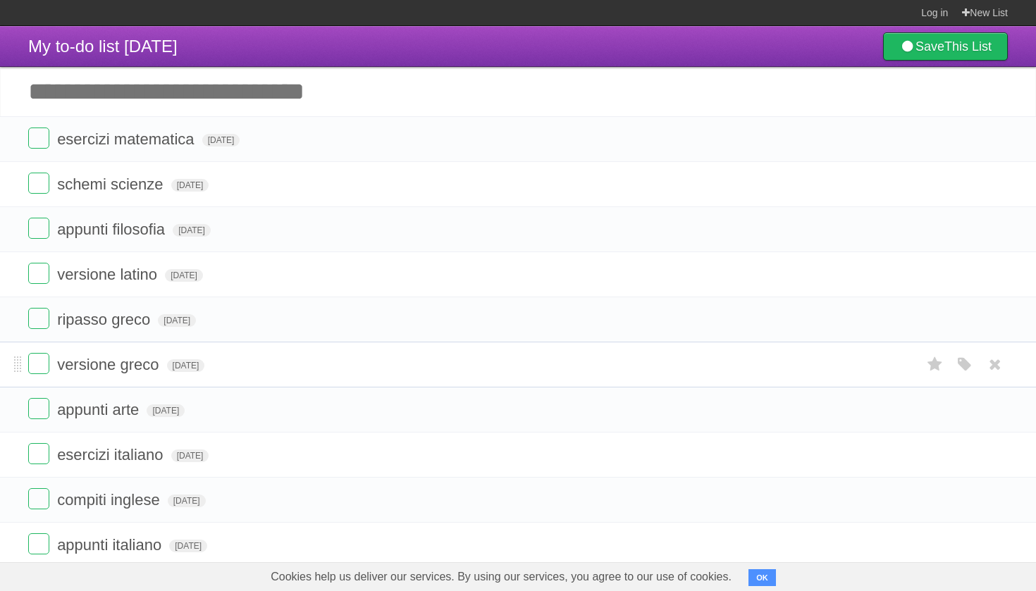
scroll to position [0, 0]
drag, startPoint x: 16, startPoint y: 277, endPoint x: 1, endPoint y: 193, distance: 85.1
drag, startPoint x: 15, startPoint y: 273, endPoint x: 16, endPoint y: 228, distance: 45.1
